Goal: Task Accomplishment & Management: Complete application form

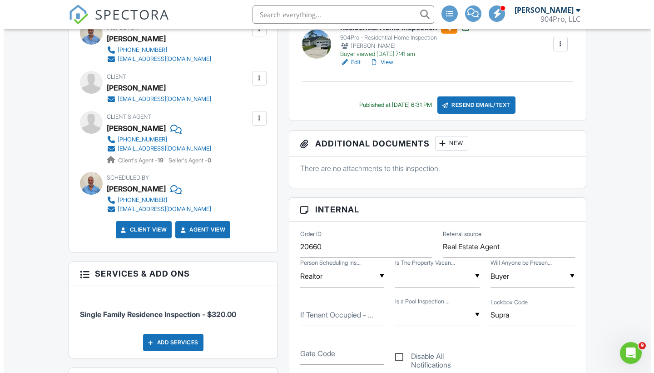
scroll to position [357, 0]
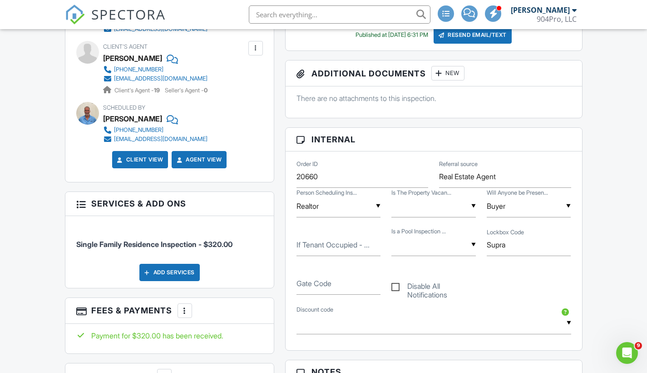
click at [185, 271] on div "Add Services" at bounding box center [169, 272] width 60 height 17
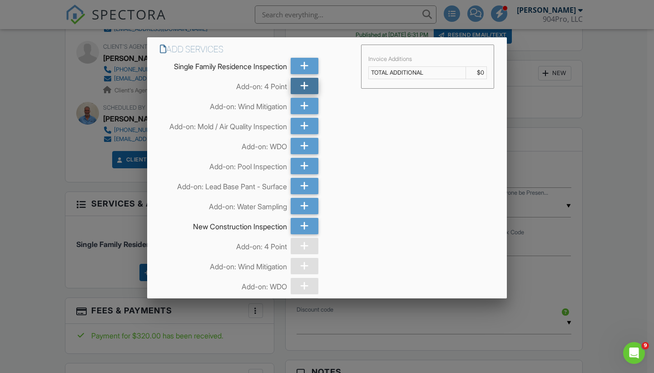
click at [305, 86] on icon at bounding box center [304, 86] width 9 height 16
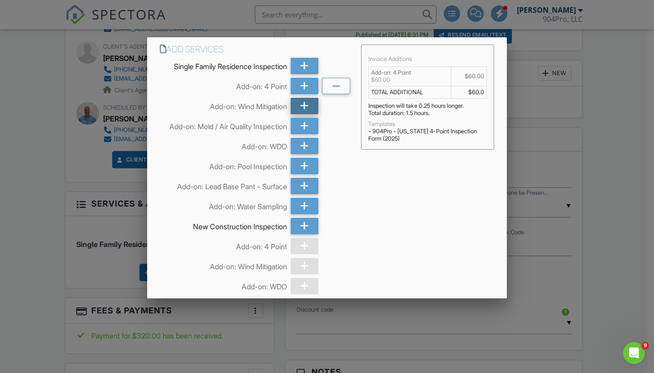
click at [309, 104] on div at bounding box center [305, 106] width 28 height 16
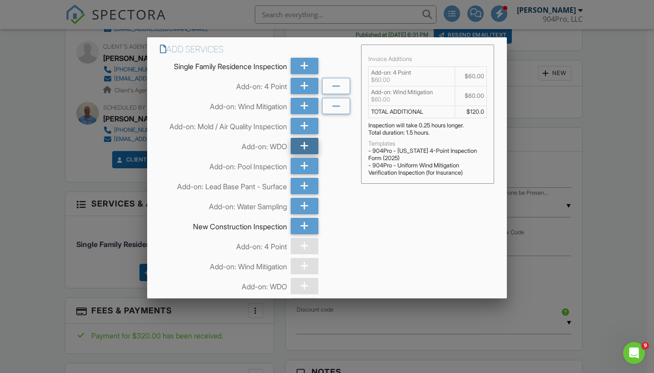
click at [303, 151] on icon at bounding box center [304, 146] width 9 height 16
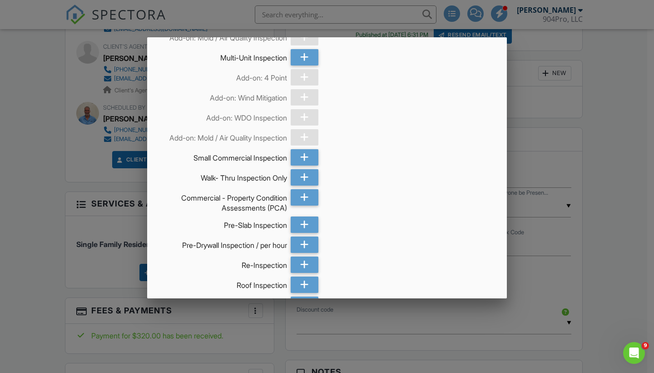
scroll to position [1235, 0]
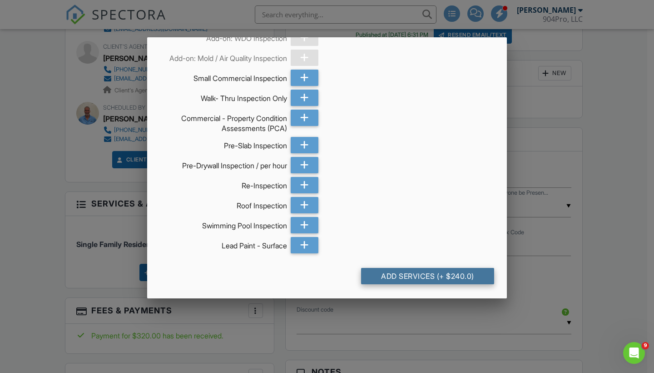
click at [400, 279] on div "Add Services (+ $240.0)" at bounding box center [427, 276] width 133 height 16
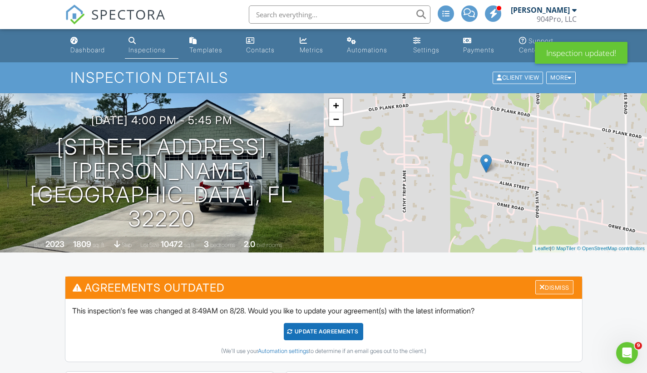
click at [545, 287] on div "Dismiss" at bounding box center [555, 287] width 38 height 14
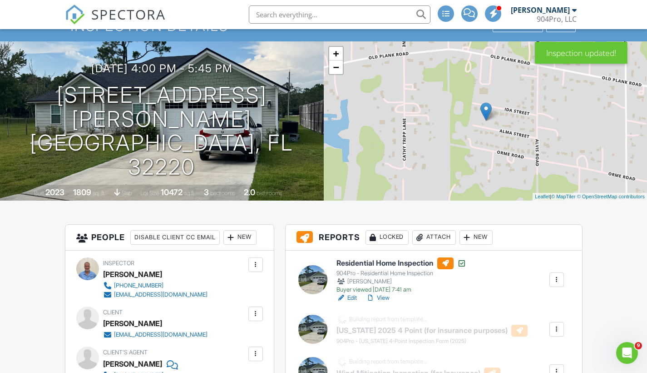
scroll to position [93, 0]
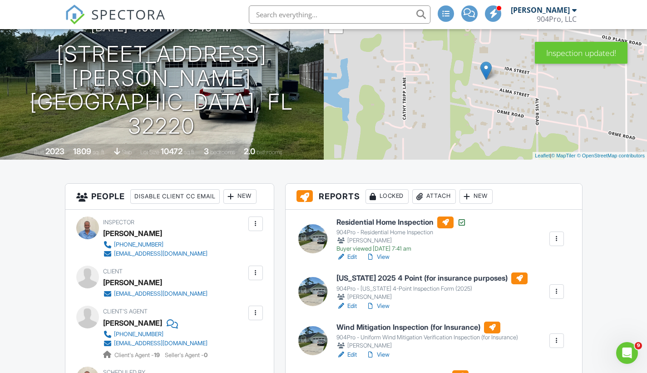
click at [388, 223] on h6 "Residential Home Inspection" at bounding box center [402, 222] width 130 height 12
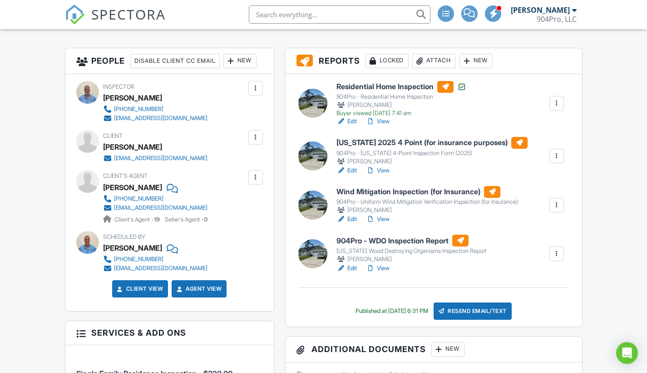
click at [393, 144] on h6 "Florida 2025 4 Point (for insurance purposes)" at bounding box center [432, 143] width 191 height 12
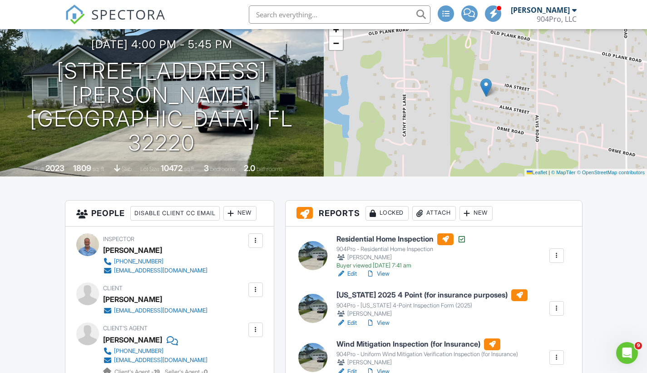
scroll to position [157, 0]
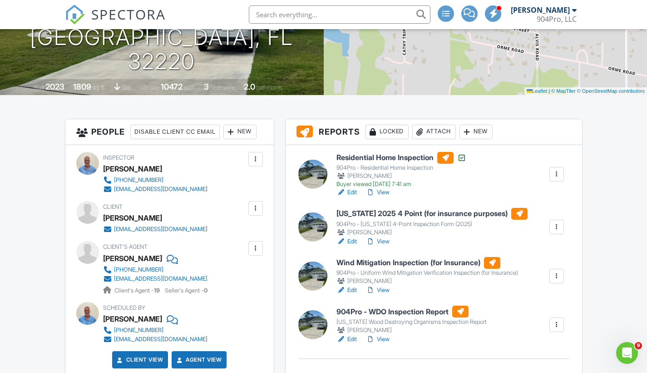
click at [382, 261] on h6 "Wind Mitigation Inspection (for Insurance)" at bounding box center [428, 263] width 182 height 12
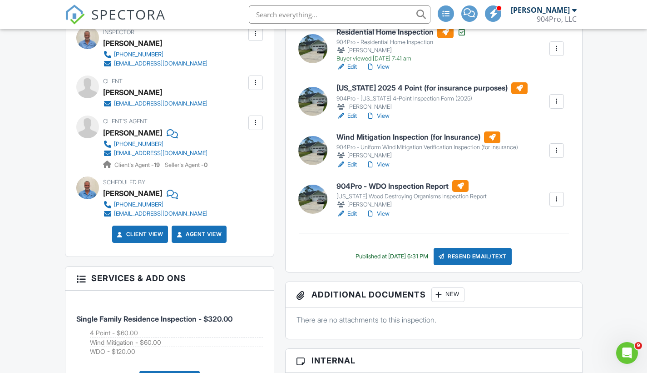
scroll to position [284, 0]
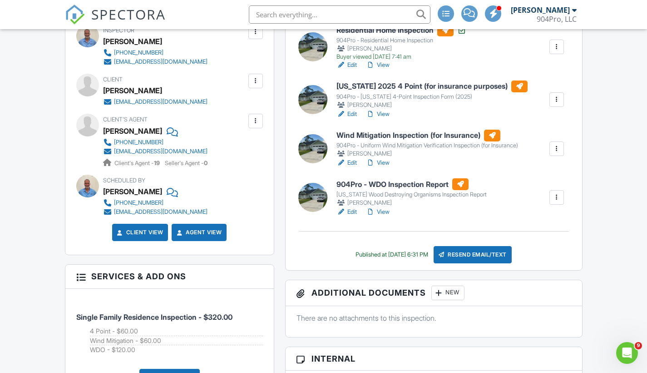
click at [375, 180] on h6 "904Pro - WDO Inspection Report" at bounding box center [412, 184] width 150 height 12
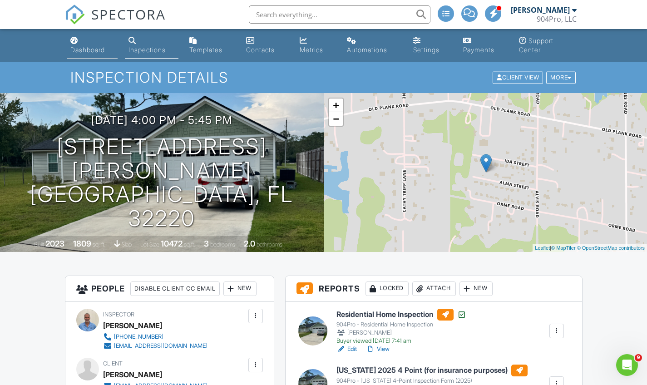
click at [89, 53] on div "Dashboard" at bounding box center [87, 50] width 35 height 8
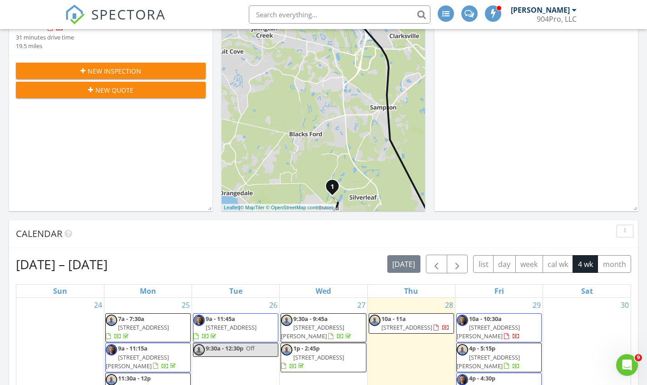
scroll to position [293, 0]
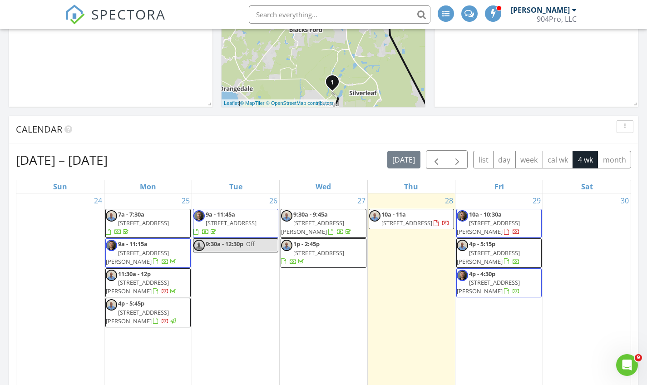
click at [146, 306] on link "4p - 5:45p 9413 Alma St, Jacksonville 32220" at bounding box center [142, 311] width 72 height 25
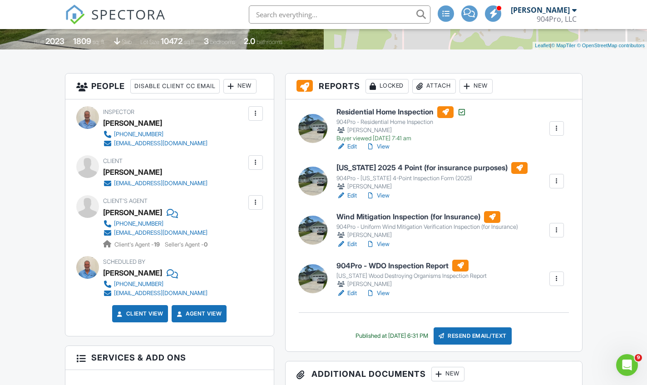
click at [393, 268] on h6 "904Pro - WDO Inspection Report" at bounding box center [412, 266] width 150 height 12
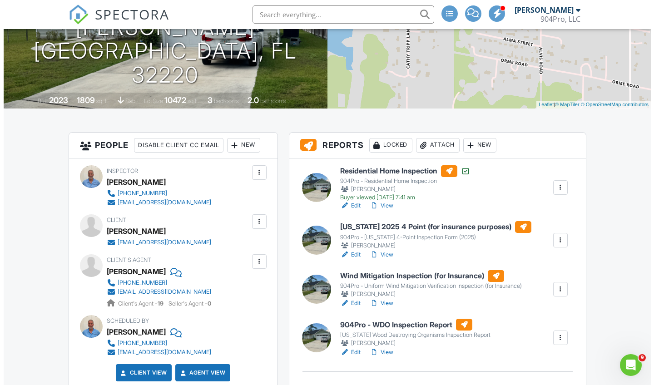
scroll to position [237, 0]
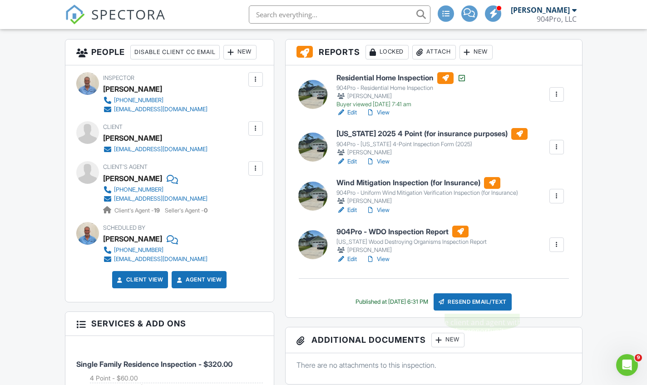
click at [479, 301] on div "Resend Email/Text" at bounding box center [473, 301] width 78 height 17
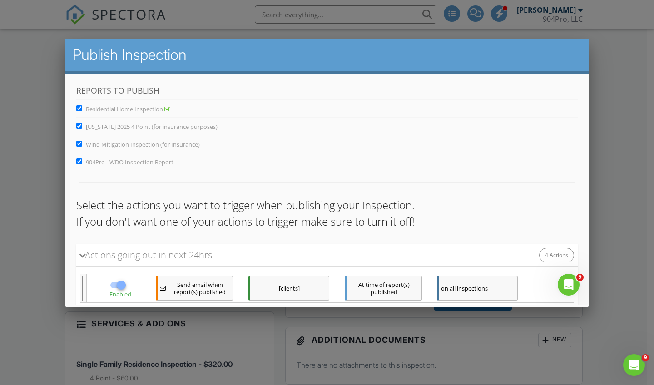
scroll to position [0, 0]
click at [79, 111] on input "Residential Home Inspection" at bounding box center [79, 108] width 6 height 6
checkbox input "false"
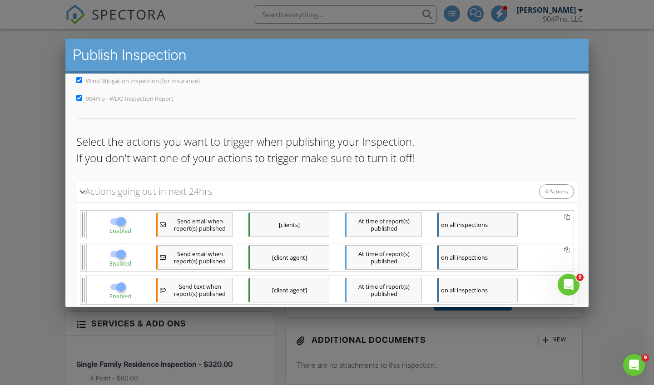
scroll to position [157, 0]
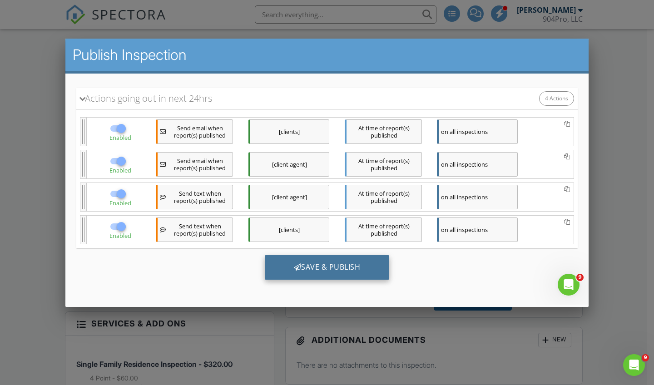
click at [320, 264] on div "Save & Publish" at bounding box center [327, 267] width 125 height 25
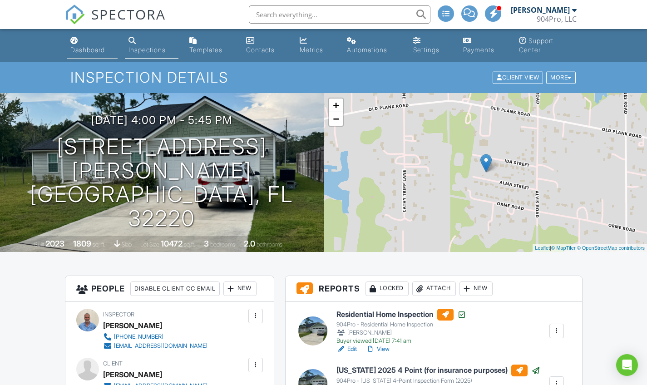
click at [88, 46] on div "Dashboard" at bounding box center [87, 50] width 35 height 8
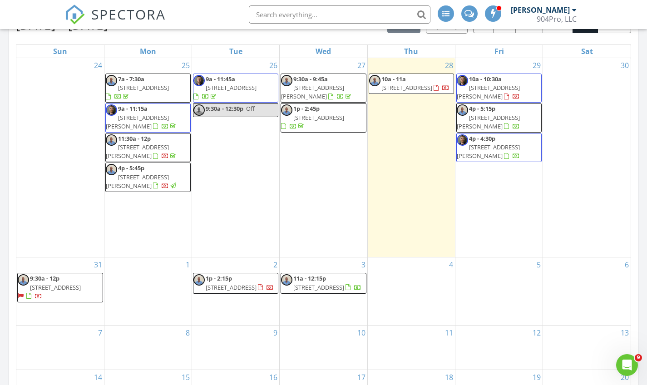
scroll to position [425, 0]
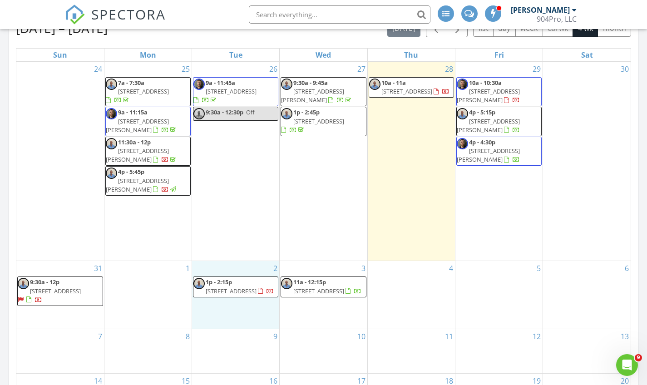
click at [239, 285] on div "2 1p - 2:15p 131 Tarrasa Dr, JACKSONVILLE 32225" at bounding box center [235, 295] width 87 height 68
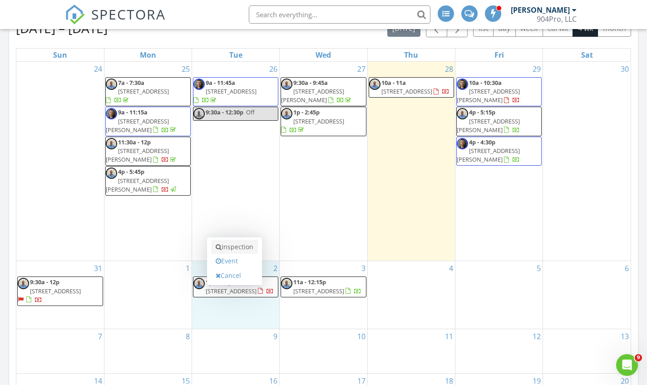
click at [234, 249] on link "Inspection" at bounding box center [234, 247] width 47 height 15
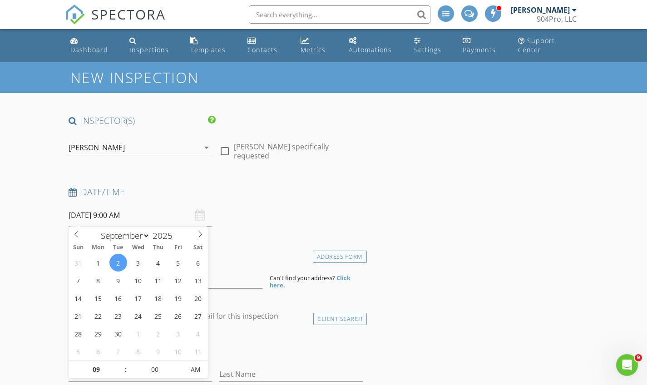
click at [129, 216] on input "09/02/2025 9:00 AM" at bounding box center [141, 215] width 144 height 22
type input "05"
type input "09/02/2025 9:05 AM"
click at [179, 365] on span at bounding box center [180, 365] width 6 height 9
type input "10"
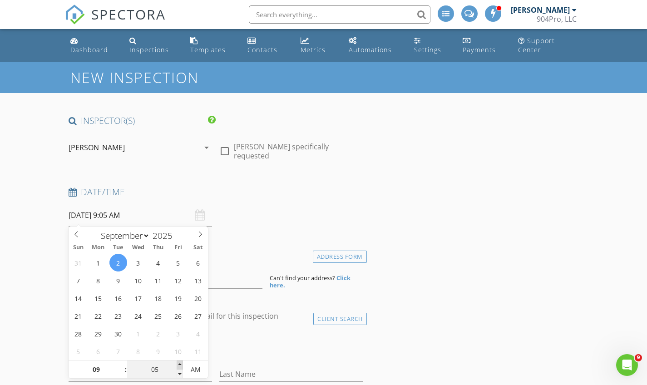
type input "09/02/2025 9:10 AM"
click at [179, 365] on span at bounding box center [180, 365] width 6 height 9
type input "15"
type input "09/02/2025 9:15 AM"
click at [179, 365] on span at bounding box center [180, 365] width 6 height 9
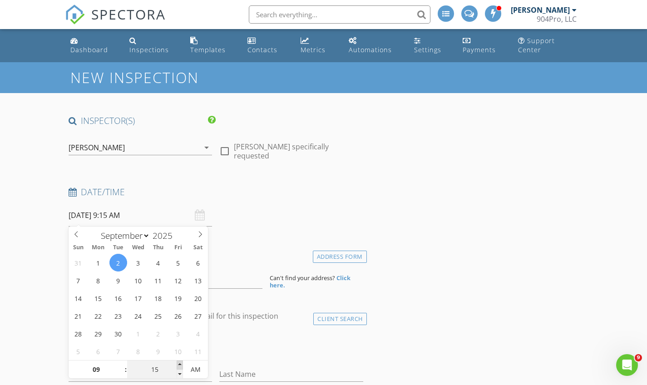
type input "20"
type input "09/02/2025 9:20 AM"
click at [179, 365] on span at bounding box center [180, 365] width 6 height 9
type input "25"
type input "09/02/2025 9:25 AM"
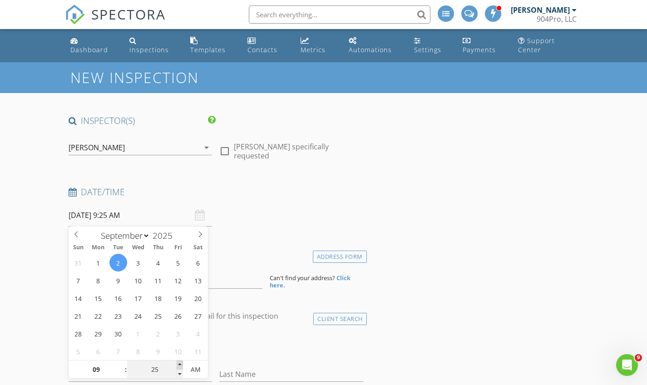
click at [179, 365] on span at bounding box center [180, 365] width 6 height 9
type input "30"
type input "09/02/2025 9:30 AM"
click at [179, 365] on span at bounding box center [180, 365] width 6 height 9
click at [228, 282] on input at bounding box center [166, 278] width 194 height 22
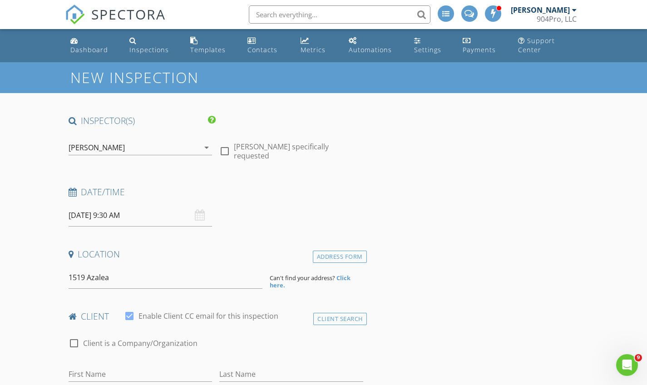
type input "1519 Azalea Terrace, Jacksonville, FL, USA"
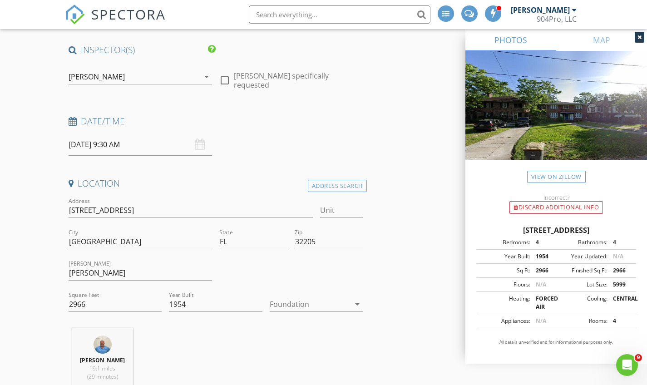
scroll to position [73, 0]
click at [299, 305] on div at bounding box center [310, 302] width 81 height 15
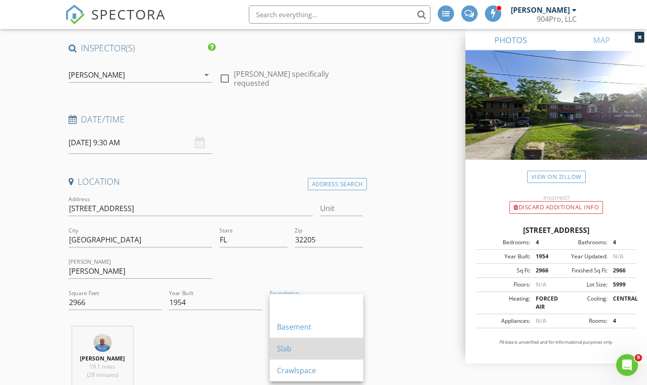
click at [288, 347] on div "Slab" at bounding box center [316, 348] width 79 height 11
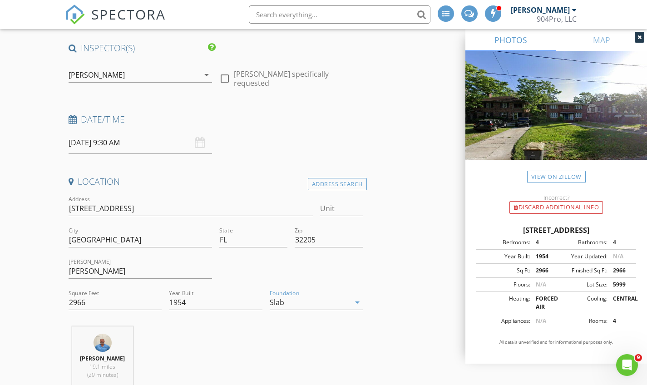
click at [346, 304] on div "Slab" at bounding box center [310, 302] width 81 height 15
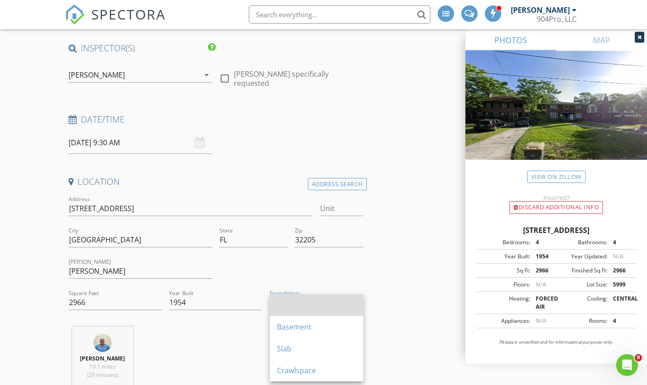
click at [312, 306] on div at bounding box center [316, 305] width 79 height 11
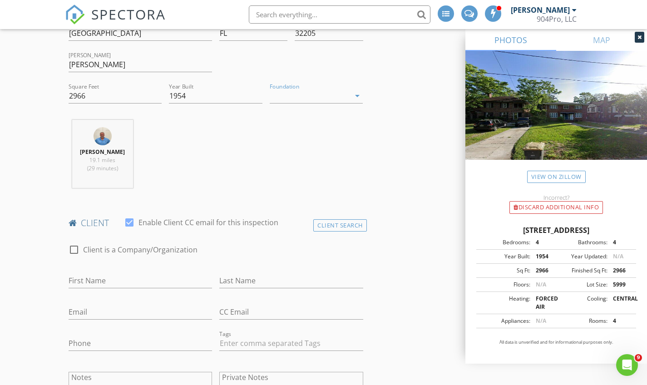
scroll to position [344, 0]
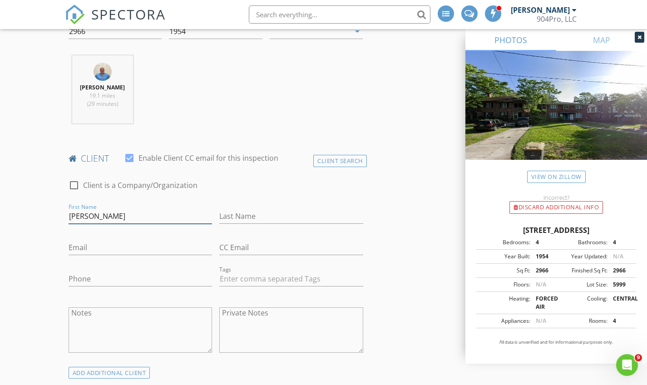
type input "Liz"
type input "Paxton"
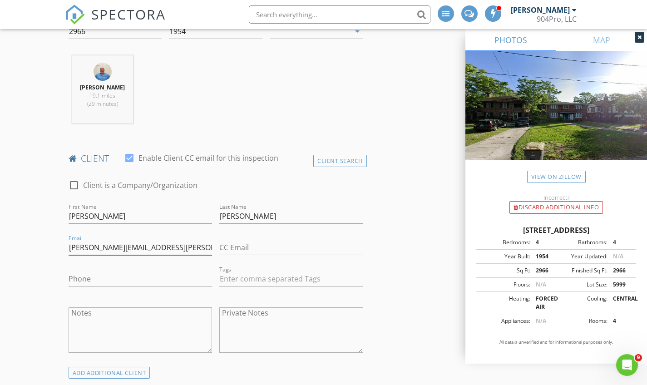
type input "elizabeth.anne.paxton@gmail.com"
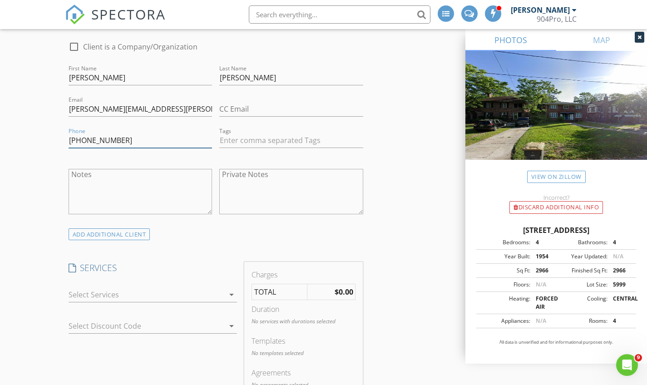
scroll to position [600, 0]
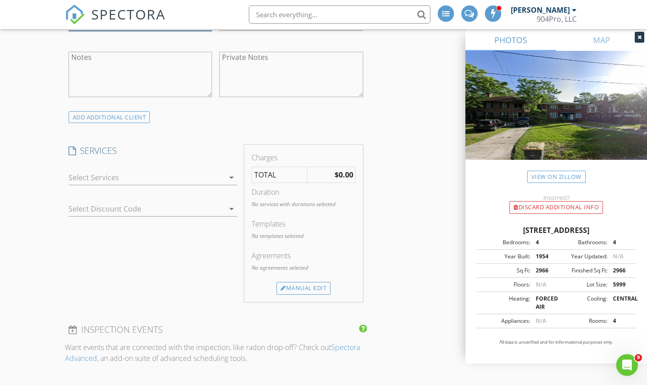
type input "919-428-3501"
click at [158, 176] on div at bounding box center [147, 177] width 156 height 15
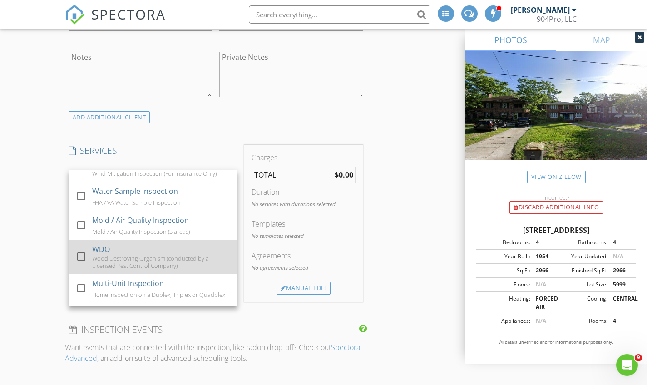
scroll to position [258, 0]
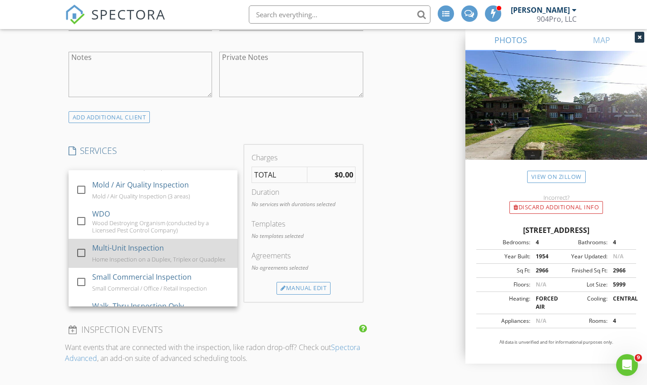
click at [82, 258] on div at bounding box center [81, 252] width 15 height 15
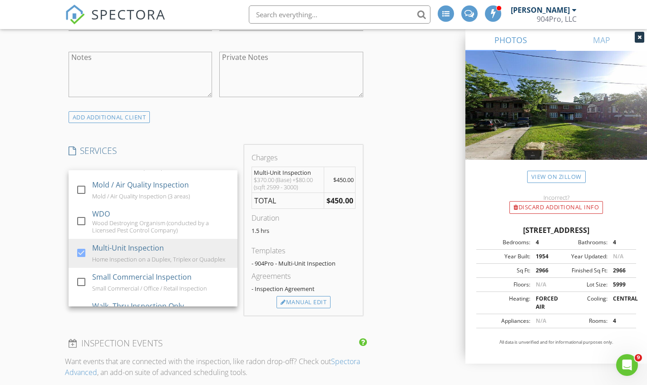
click at [224, 154] on h4 "SERVICES" at bounding box center [153, 151] width 169 height 12
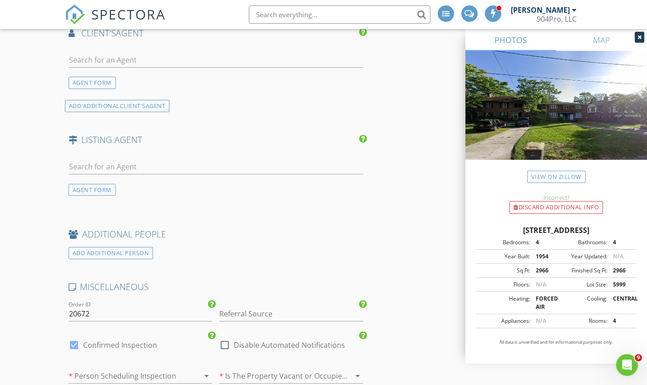
scroll to position [1132, 0]
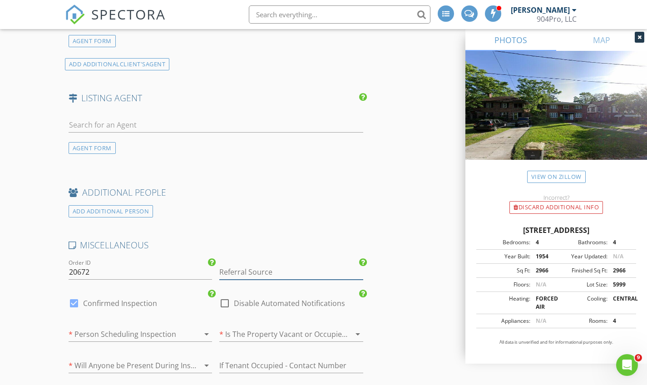
click at [260, 269] on input "Referral Source" at bounding box center [291, 272] width 144 height 15
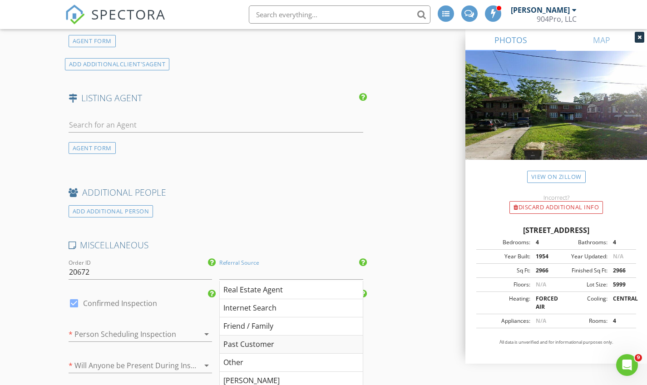
click at [240, 342] on div "Past Customer" at bounding box center [291, 345] width 143 height 18
type input "Past Customer"
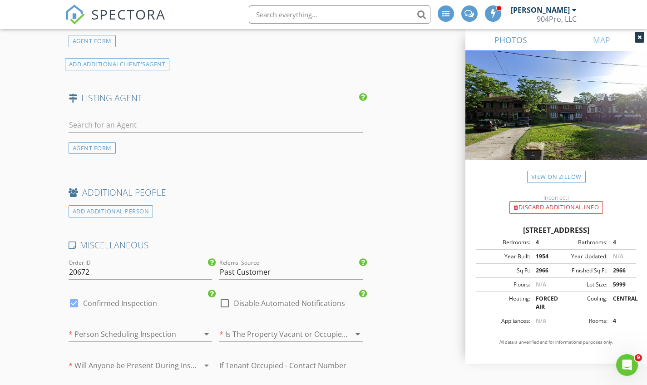
click at [128, 331] on div at bounding box center [128, 334] width 119 height 15
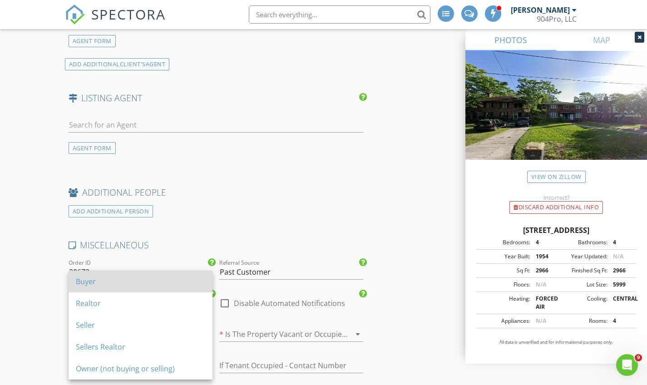
click at [99, 288] on div "Buyer" at bounding box center [140, 282] width 129 height 22
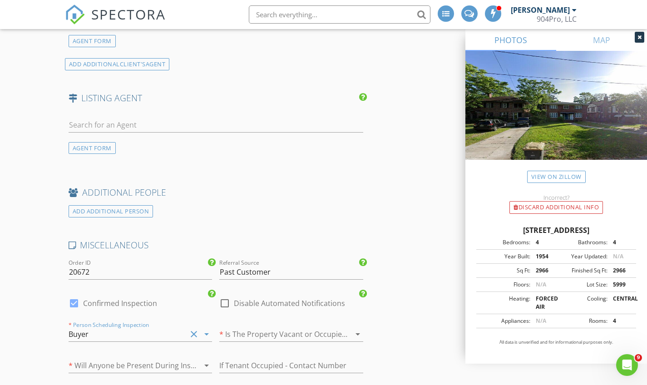
click at [269, 330] on div at bounding box center [278, 334] width 119 height 15
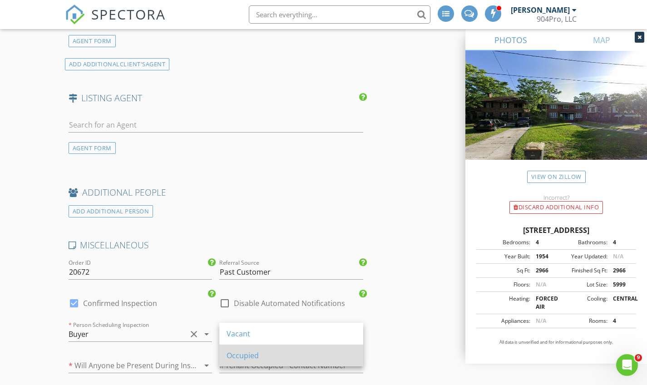
click at [254, 357] on div "Occupied" at bounding box center [291, 355] width 129 height 11
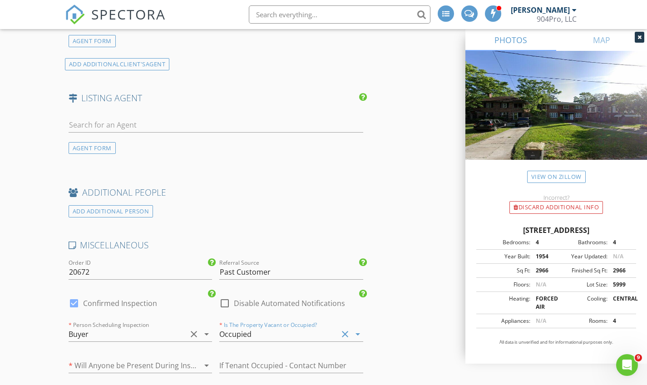
click at [146, 360] on div at bounding box center [128, 365] width 119 height 15
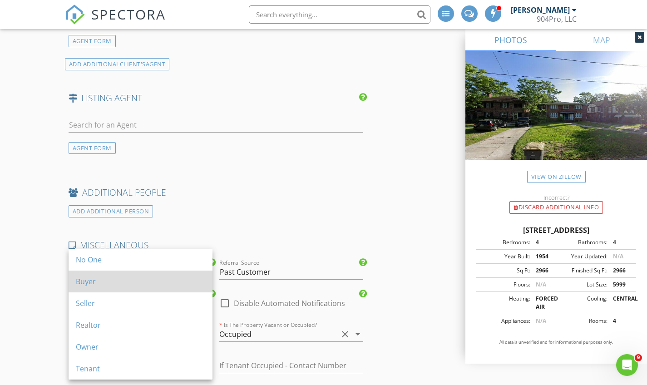
click at [116, 287] on div "Buyer" at bounding box center [140, 281] width 129 height 11
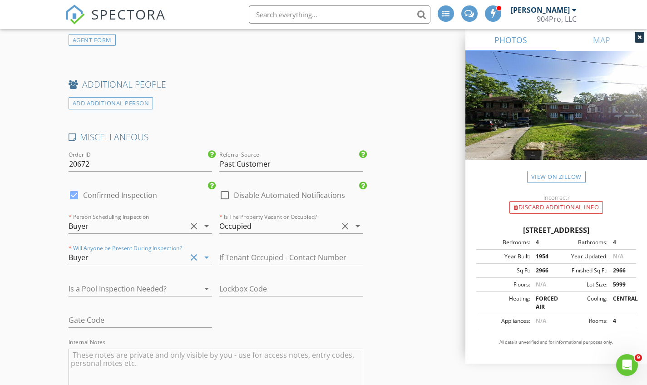
scroll to position [1475, 0]
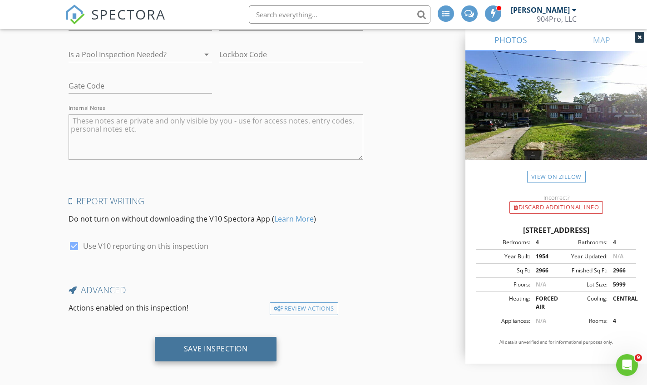
click at [229, 344] on div "Save Inspection" at bounding box center [216, 348] width 64 height 9
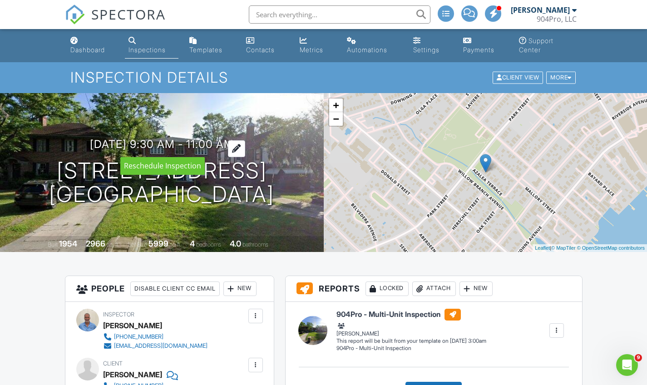
click at [221, 143] on h3 "[DATE] 9:30 am - 11:00 am" at bounding box center [162, 144] width 144 height 12
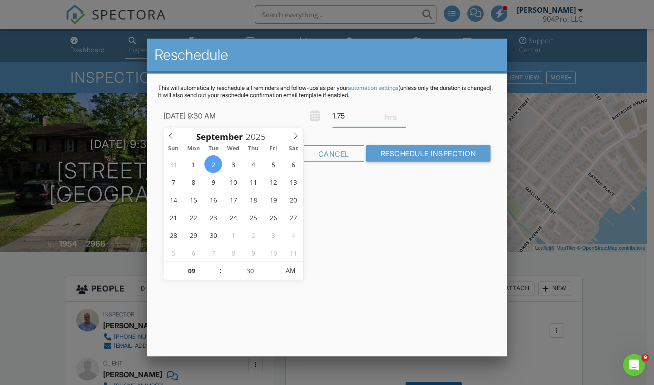
click at [402, 113] on input "1.75" at bounding box center [370, 116] width 74 height 22
click at [402, 113] on input "2" at bounding box center [370, 116] width 74 height 22
click at [402, 113] on input "2.25" at bounding box center [370, 116] width 74 height 22
type input "2.5"
click at [402, 113] on input "2.5" at bounding box center [370, 116] width 74 height 22
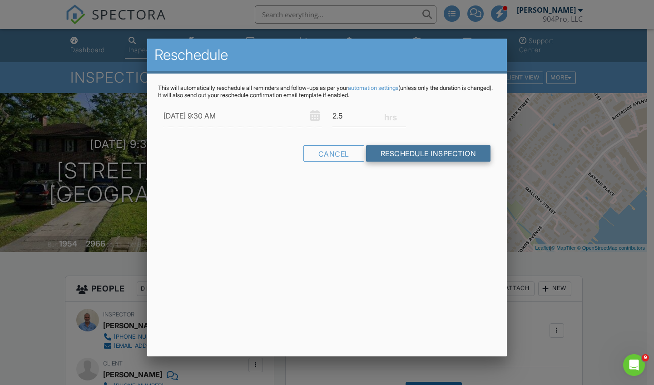
click at [388, 156] on input "Reschedule Inspection" at bounding box center [428, 153] width 125 height 16
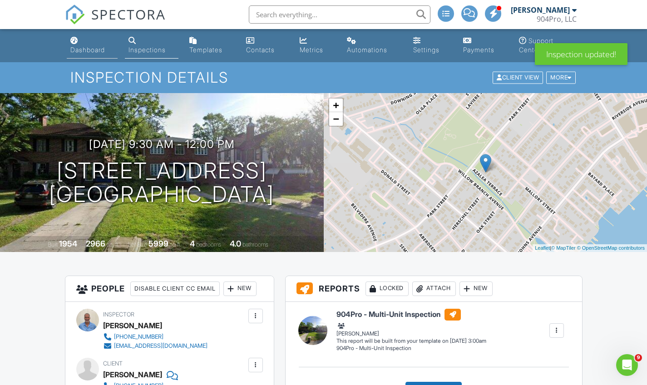
click at [78, 47] on div "Dashboard" at bounding box center [87, 50] width 35 height 8
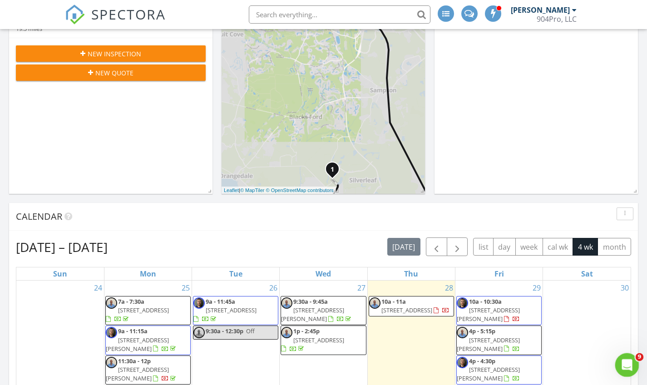
scroll to position [208, 0]
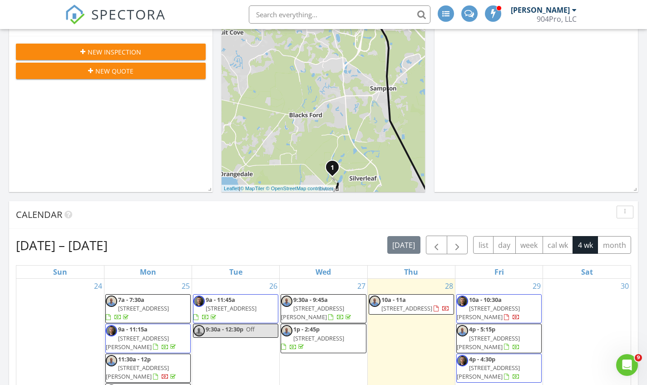
click at [229, 325] on span "9:30a - 12:30p" at bounding box center [225, 329] width 38 height 8
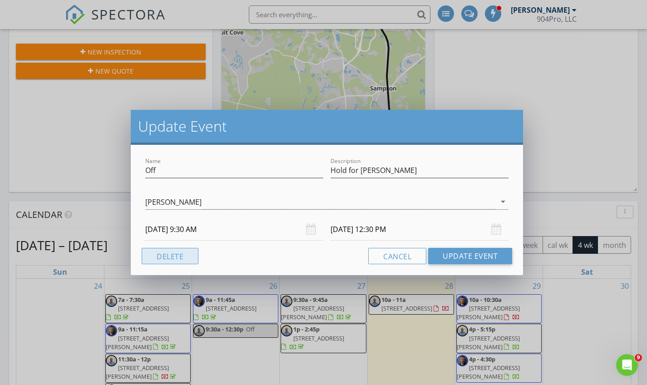
click at [189, 256] on button "Delete" at bounding box center [170, 256] width 57 height 16
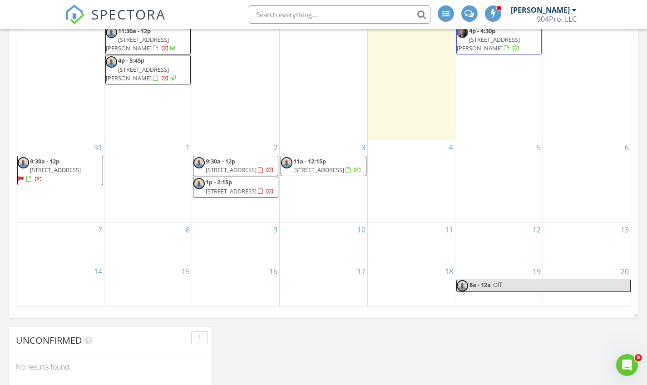
scroll to position [0, 0]
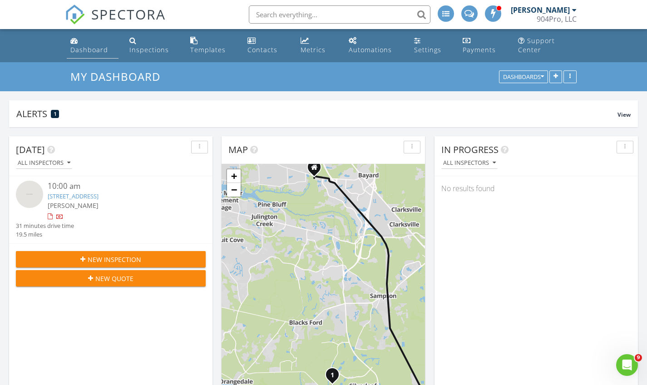
click at [91, 50] on div "Dashboard" at bounding box center [89, 49] width 38 height 9
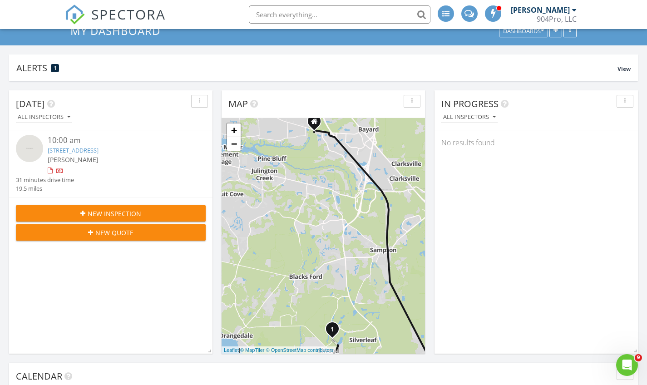
scroll to position [48, 0]
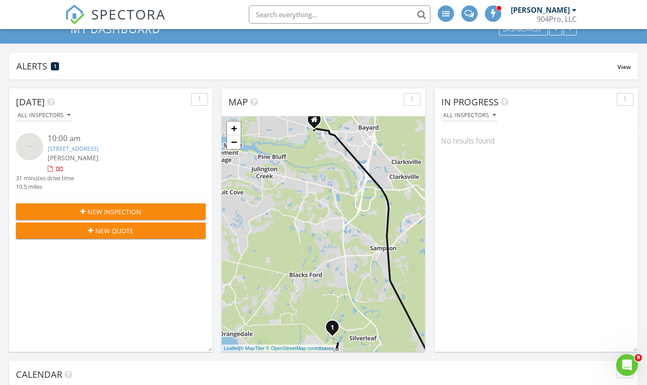
click at [238, 149] on div "+ −" at bounding box center [233, 135] width 15 height 29
click at [235, 147] on link "−" at bounding box center [234, 142] width 14 height 14
